Goal: Task Accomplishment & Management: Manage account settings

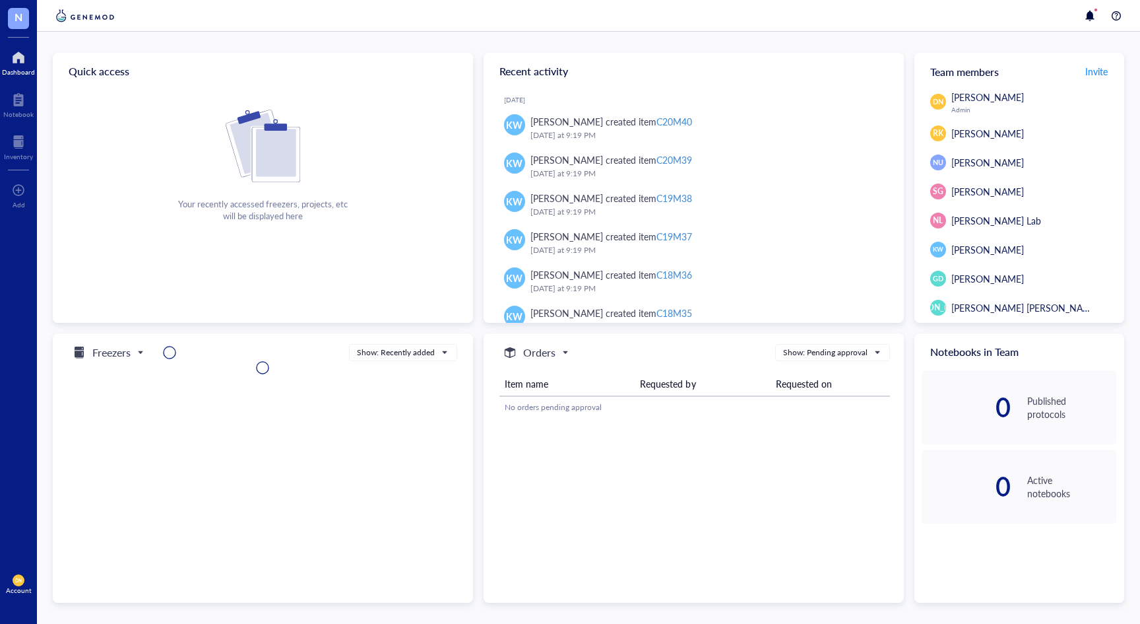
click at [16, 22] on span "N" at bounding box center [19, 17] width 8 height 16
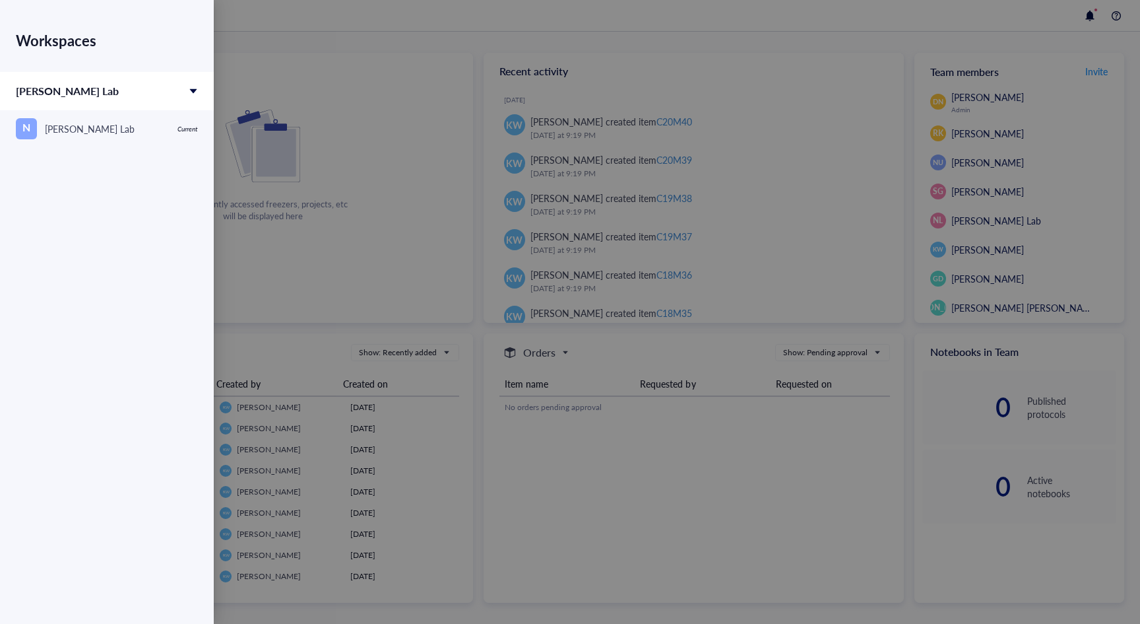
click at [121, 89] on div "Nicholas Lab" at bounding box center [107, 91] width 214 height 38
click at [247, 44] on div at bounding box center [570, 312] width 1140 height 624
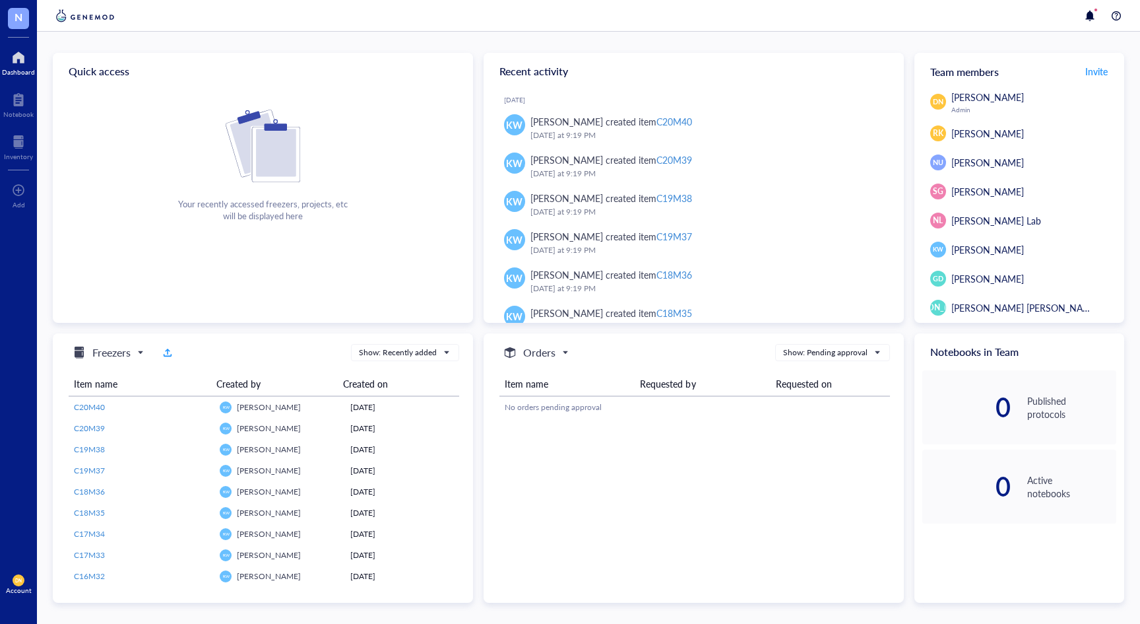
click at [20, 582] on span "DN" at bounding box center [18, 579] width 7 height 5
click at [88, 599] on link "Logout" at bounding box center [88, 607] width 76 height 24
